Goal: Check status: Check status

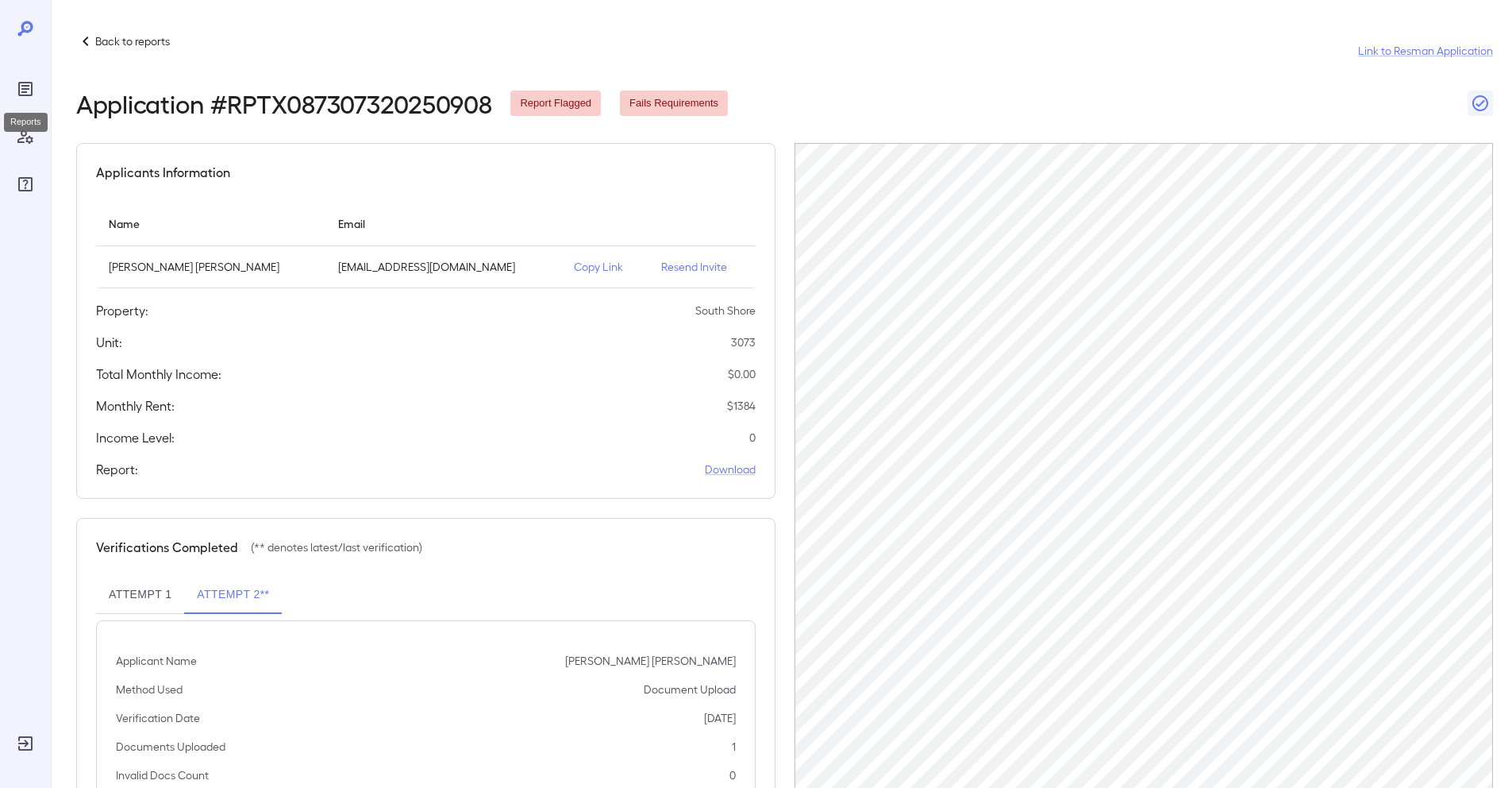
click at [24, 83] on icon "Reports" at bounding box center [25, 89] width 14 height 14
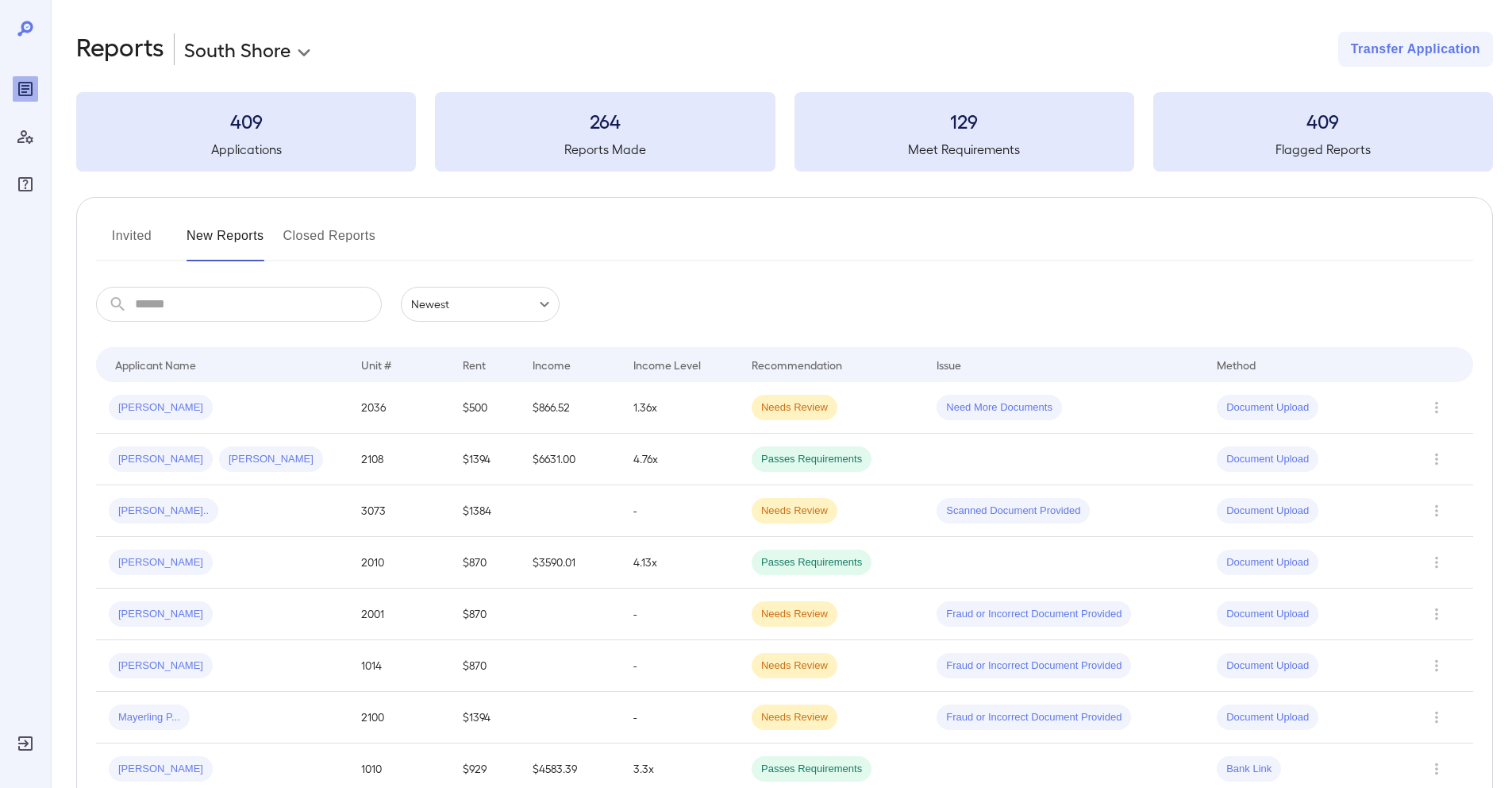
click at [141, 249] on button "Invited" at bounding box center [131, 242] width 72 height 38
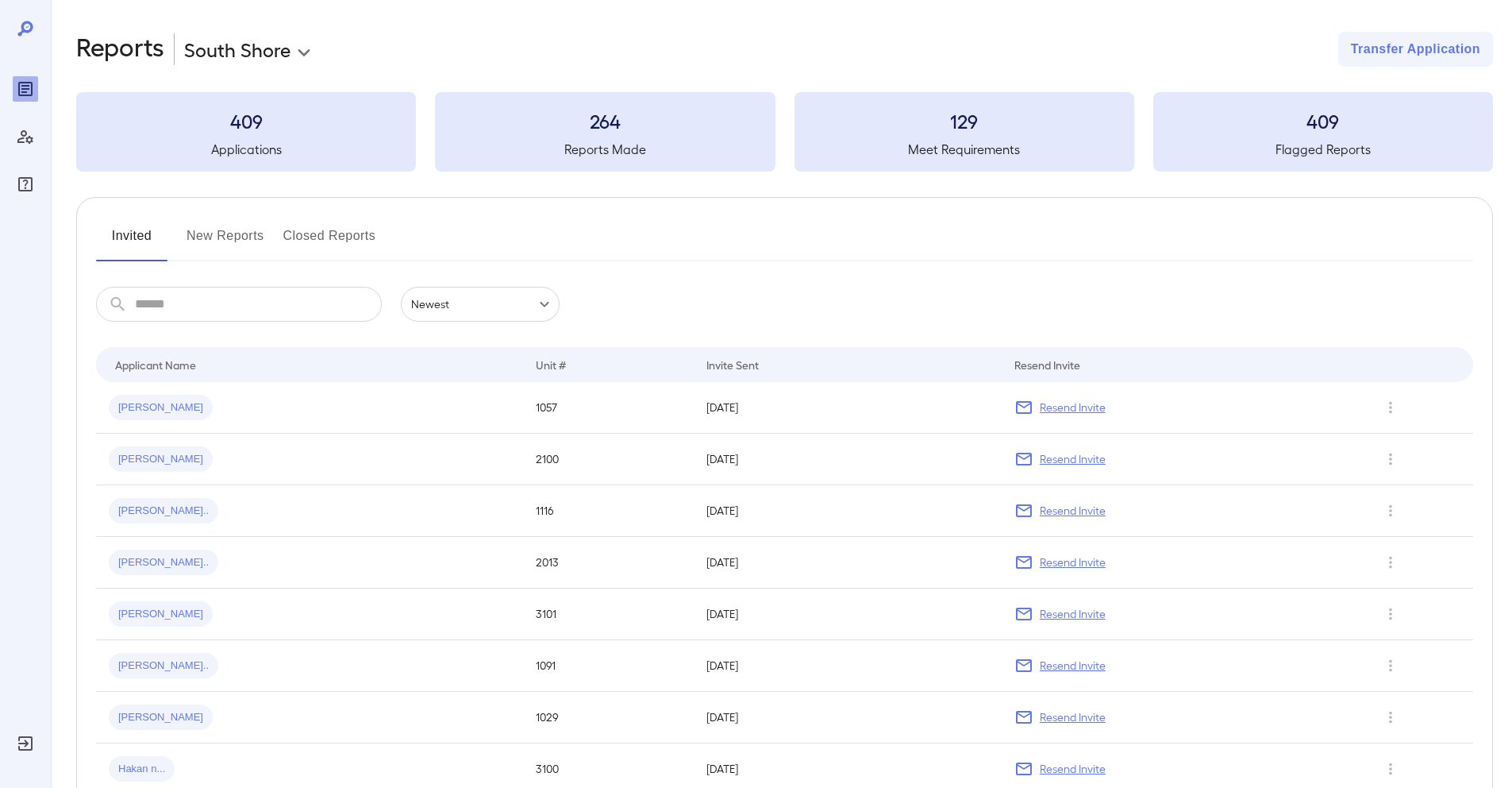
click at [206, 241] on button "New Reports" at bounding box center [225, 242] width 78 height 38
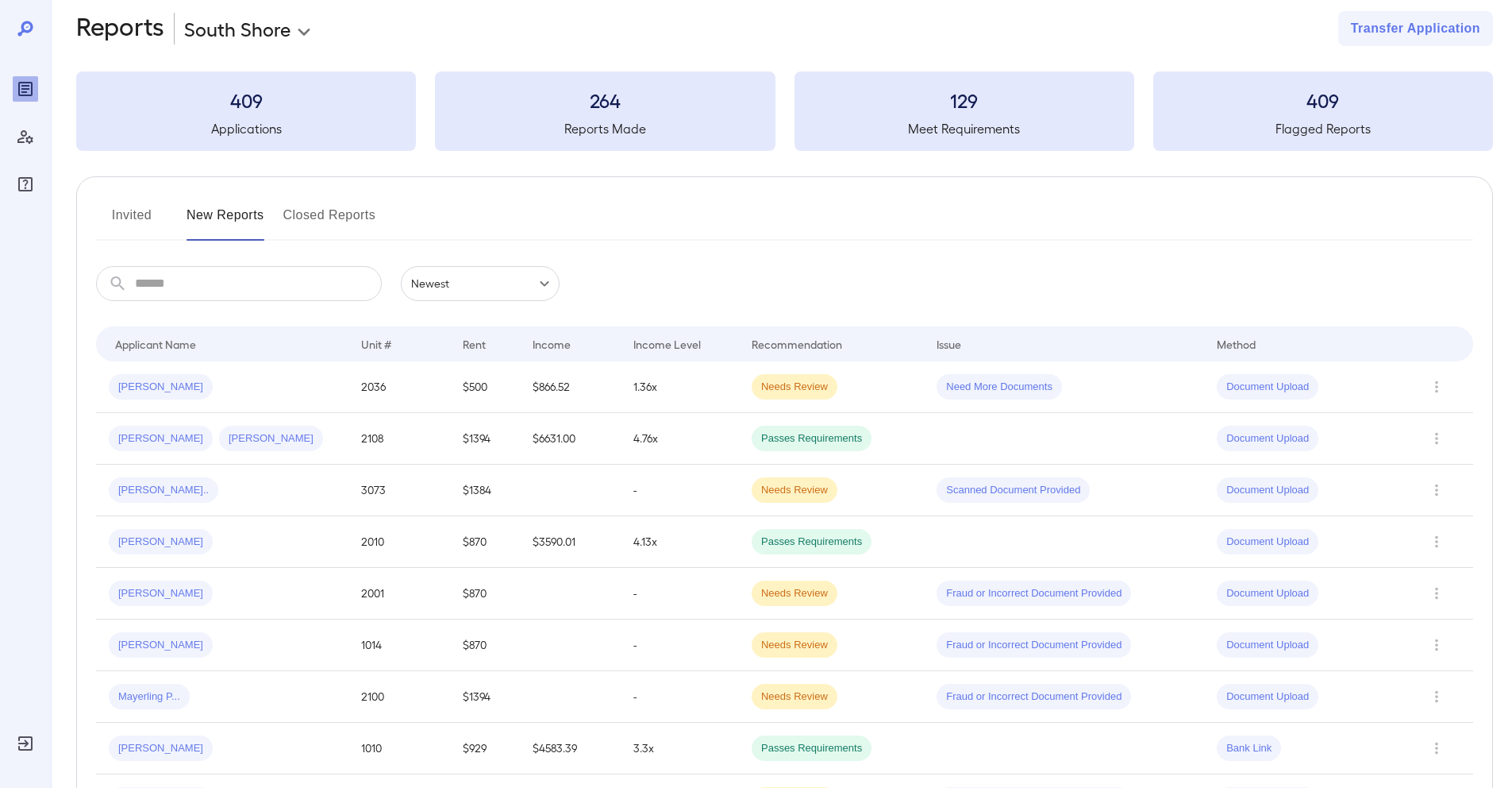
scroll to position [37, 0]
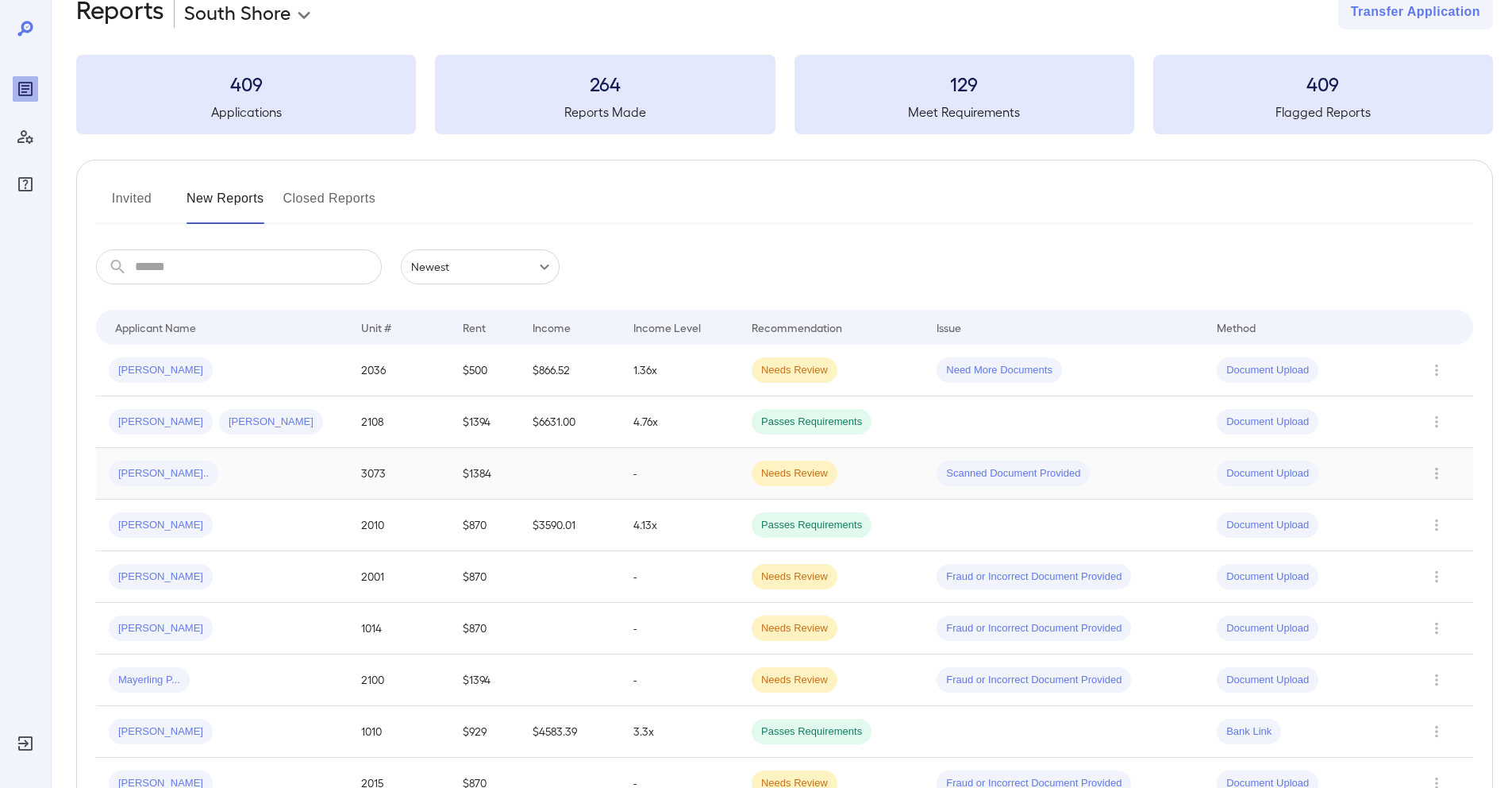
click at [337, 485] on td "[PERSON_NAME].." at bounding box center [221, 474] width 252 height 52
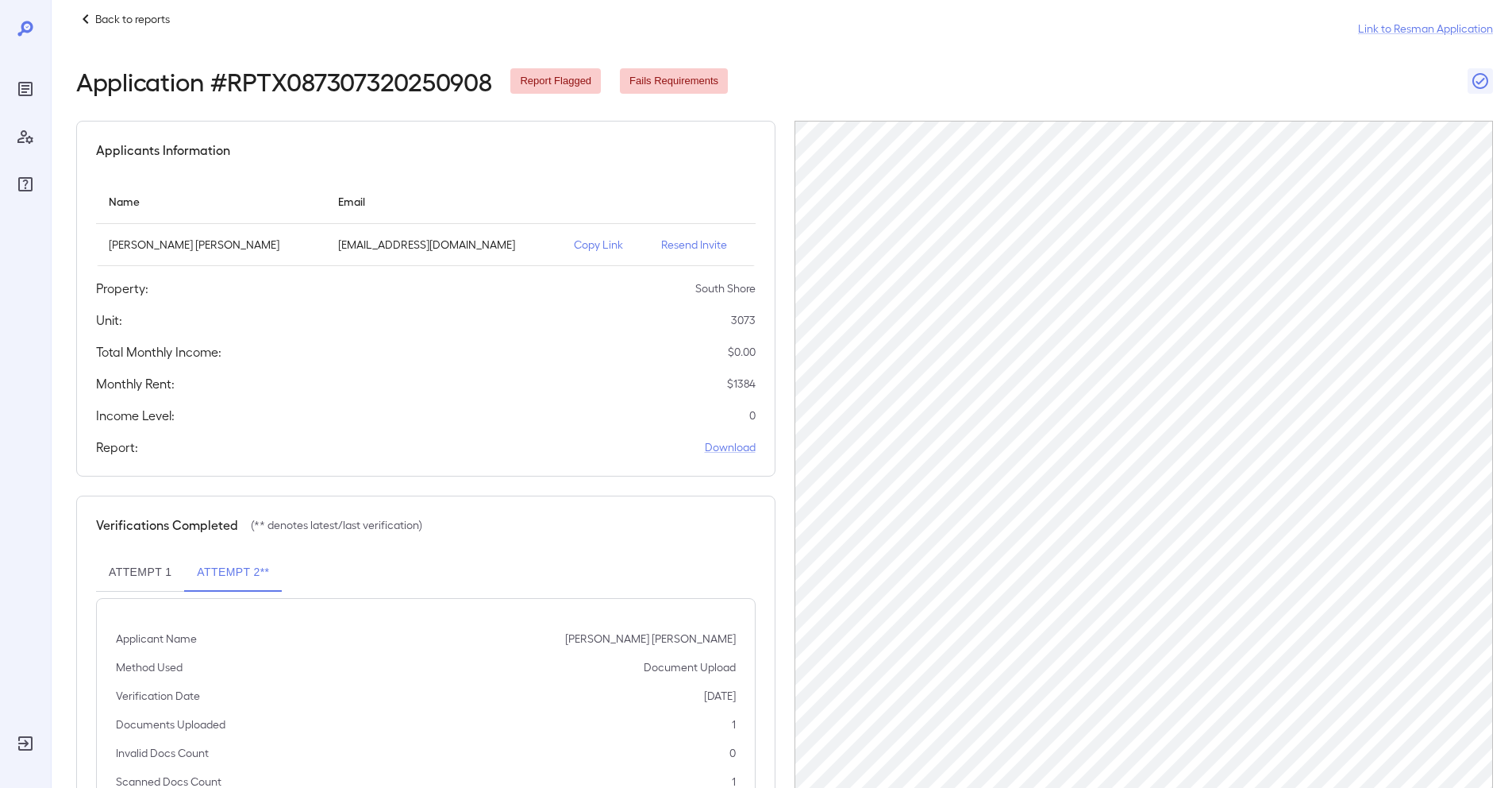
scroll to position [96, 0]
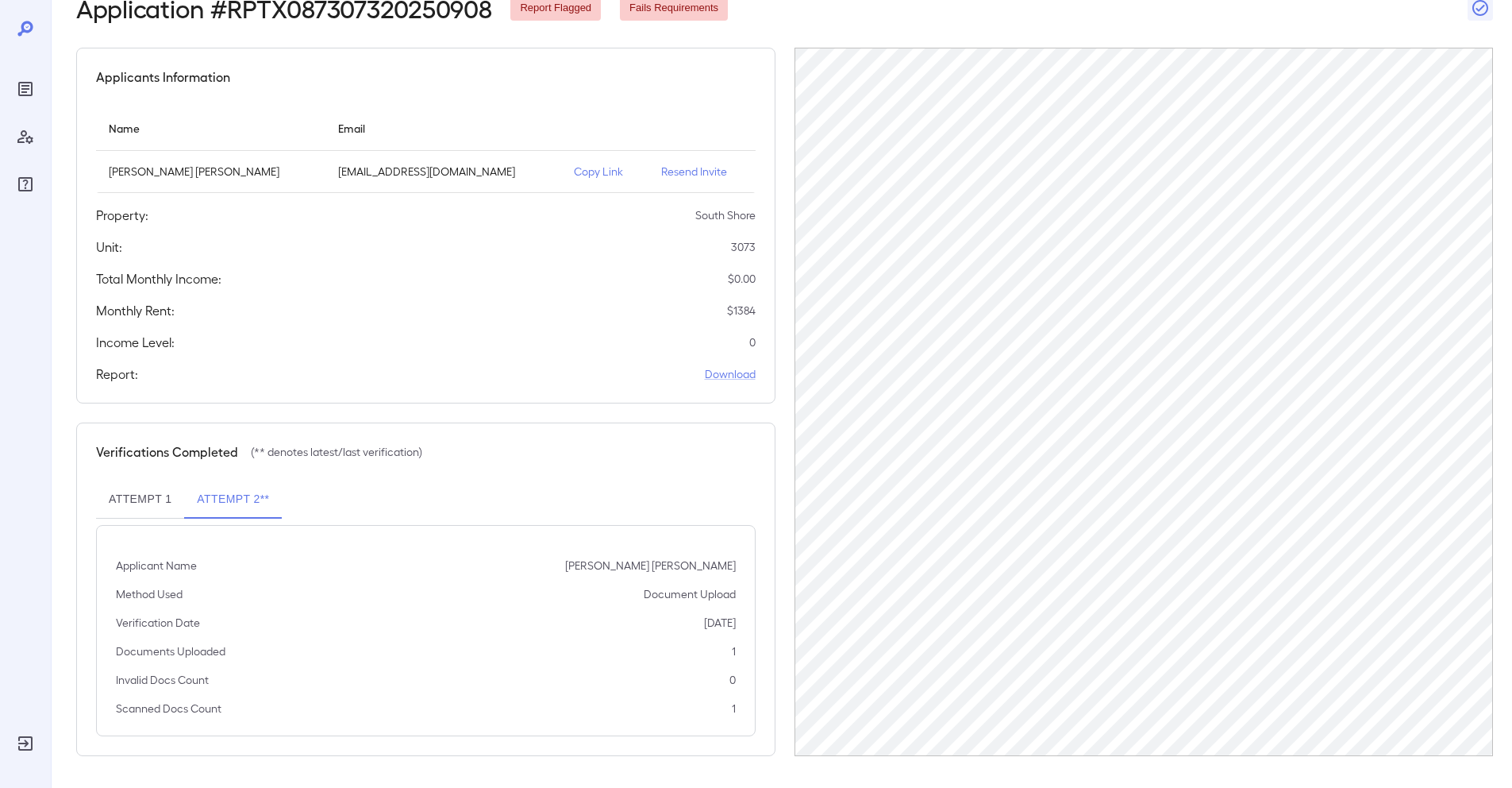
click at [135, 491] on button "Attempt 1" at bounding box center [139, 499] width 88 height 38
click at [574, 174] on p "Copy Link" at bounding box center [605, 171] width 62 height 16
